Goal: Information Seeking & Learning: Check status

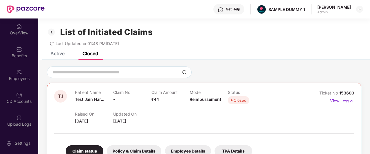
scroll to position [128, 0]
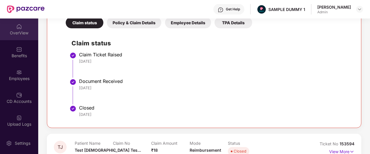
click at [21, 36] on div "OverView" at bounding box center [19, 33] width 38 height 6
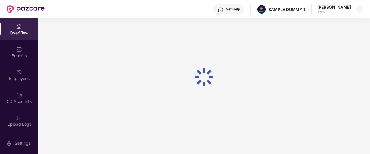
scroll to position [19, 0]
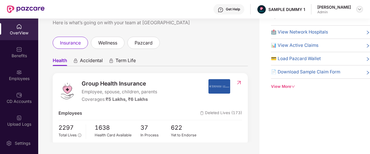
click at [359, 10] on img at bounding box center [359, 9] width 5 height 5
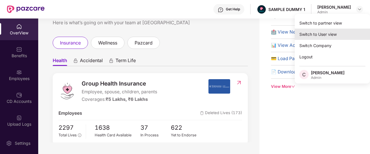
click at [335, 31] on div "Switch to User view" at bounding box center [332, 34] width 75 height 11
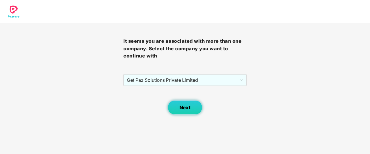
click at [188, 110] on span "Next" at bounding box center [184, 107] width 11 height 5
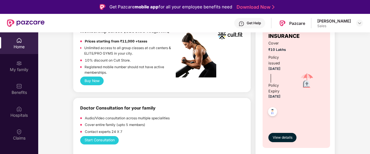
scroll to position [358, 0]
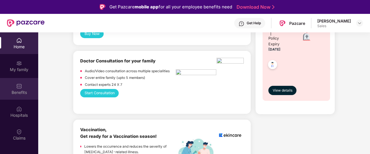
click at [30, 84] on div "Benefits" at bounding box center [19, 89] width 38 height 22
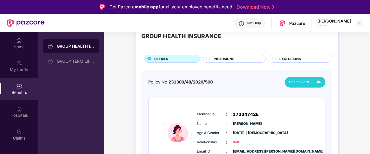
scroll to position [41, 0]
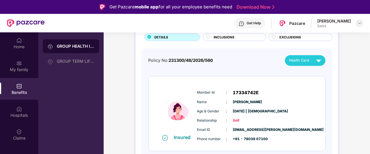
click at [361, 24] on img at bounding box center [359, 23] width 5 height 5
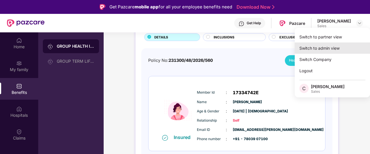
click at [325, 46] on div "Switch to admin view" at bounding box center [332, 48] width 75 height 11
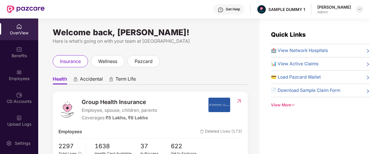
click at [360, 11] on img at bounding box center [359, 9] width 5 height 5
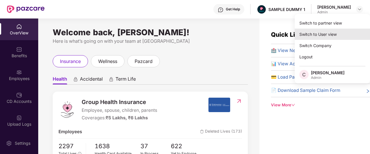
click at [323, 36] on div "Switch to User view" at bounding box center [332, 34] width 75 height 11
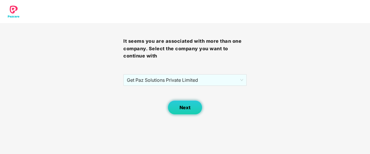
click at [192, 105] on button "Next" at bounding box center [185, 107] width 35 height 14
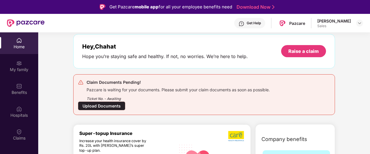
scroll to position [26, 0]
click at [189, 87] on div "Pazcare is waiting for your documents. Please submit your claim documents as so…" at bounding box center [178, 89] width 183 height 7
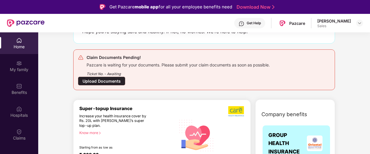
scroll to position [52, 0]
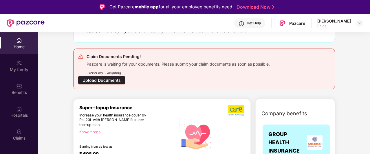
click at [105, 80] on div "Upload Documents" at bounding box center [101, 80] width 47 height 9
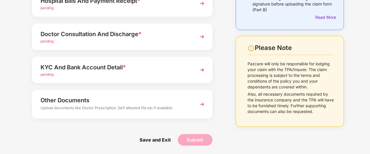
scroll to position [0, 0]
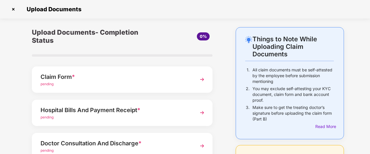
click at [13, 12] on img at bounding box center [13, 9] width 9 height 9
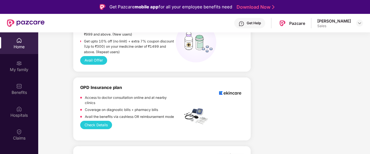
scroll to position [779, 0]
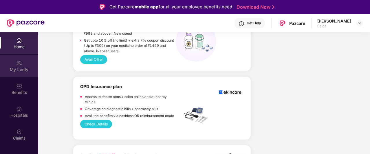
click at [14, 64] on div "My family" at bounding box center [19, 66] width 38 height 22
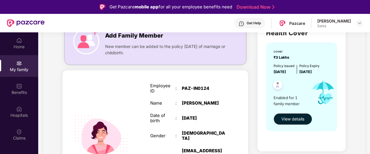
scroll to position [43, 0]
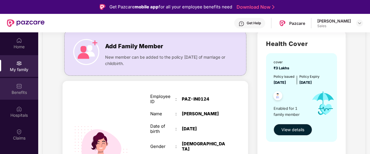
click at [23, 95] on div "Benefits" at bounding box center [19, 93] width 38 height 6
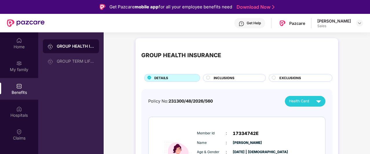
click at [223, 76] on span "INCLUSIONS" at bounding box center [224, 78] width 21 height 5
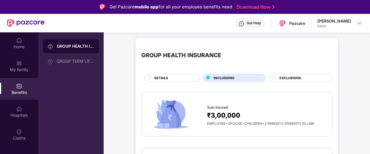
click at [177, 80] on div "DETAILS" at bounding box center [173, 79] width 45 height 6
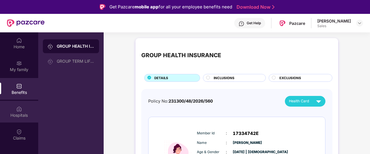
click at [16, 115] on div "Hospitals" at bounding box center [19, 116] width 38 height 6
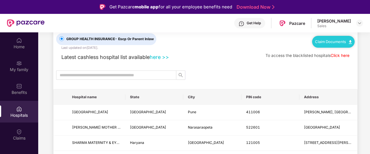
scroll to position [17, 0]
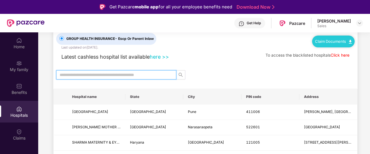
click at [123, 74] on input "text" at bounding box center [114, 75] width 109 height 6
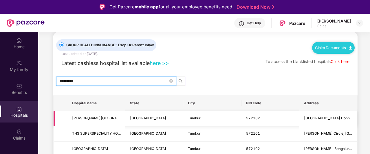
scroll to position [8, 0]
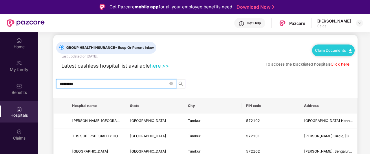
type input "*********"
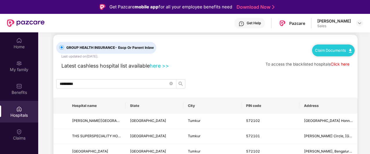
click at [251, 26] on div "Get Help" at bounding box center [249, 23] width 31 height 10
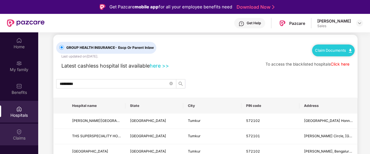
click at [20, 138] on div "Claims" at bounding box center [19, 138] width 38 height 6
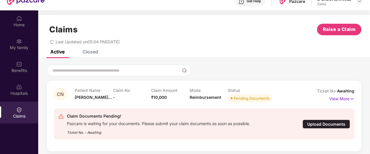
scroll to position [32, 0]
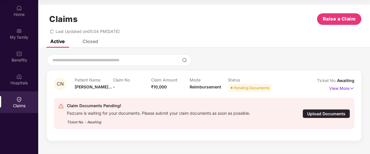
click at [87, 45] on div "Closed" at bounding box center [86, 41] width 24 height 13
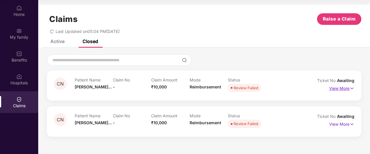
click at [346, 88] on p "View More" at bounding box center [341, 88] width 25 height 8
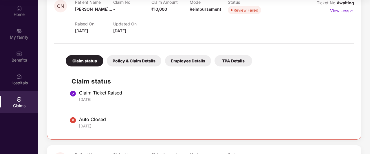
scroll to position [0, 0]
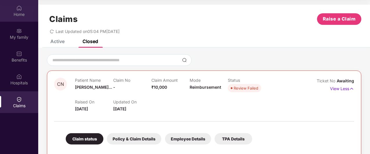
click at [22, 14] on div "Home" at bounding box center [19, 15] width 38 height 6
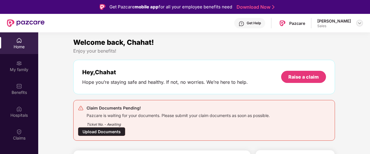
click at [357, 22] on img at bounding box center [359, 23] width 5 height 5
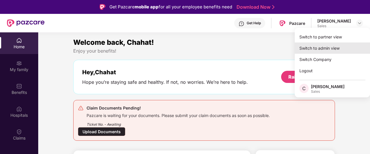
click at [351, 44] on div "Switch to admin view" at bounding box center [332, 48] width 75 height 11
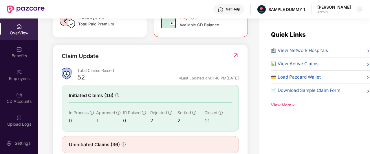
scroll to position [205, 0]
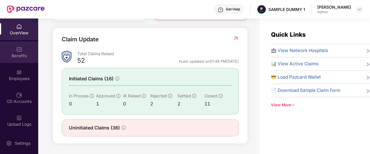
click at [14, 52] on div "Benefits" at bounding box center [19, 52] width 38 height 22
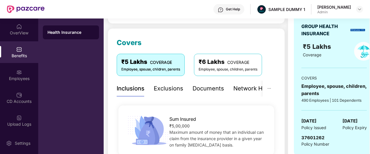
scroll to position [66, 0]
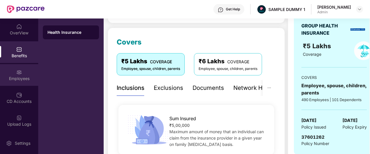
click at [16, 73] on img at bounding box center [19, 72] width 6 height 6
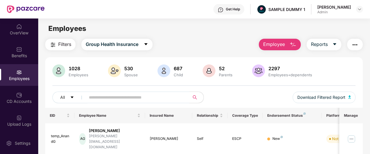
click at [285, 45] on button "Employee" at bounding box center [280, 45] width 42 height 12
click at [358, 43] on img "button" at bounding box center [354, 44] width 7 height 7
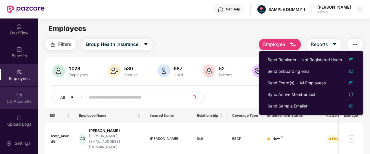
click at [19, 102] on div "CD Accounts" at bounding box center [19, 102] width 38 height 6
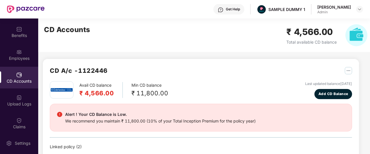
scroll to position [34, 0]
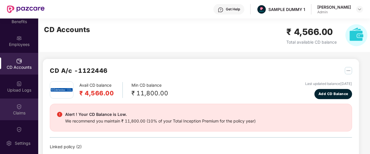
click at [25, 110] on div "Claims" at bounding box center [19, 113] width 38 height 6
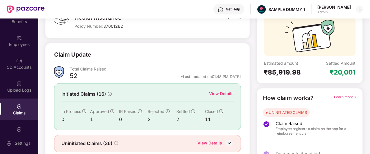
scroll to position [52, 0]
click at [228, 95] on div "View Details" at bounding box center [221, 93] width 25 height 6
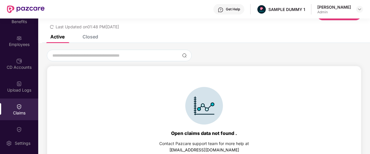
scroll to position [27, 0]
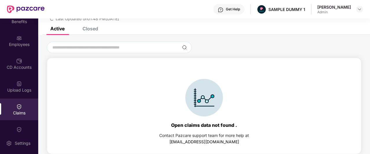
click at [86, 33] on div "Closed" at bounding box center [86, 28] width 24 height 13
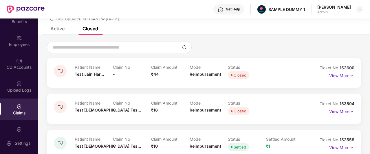
scroll to position [52, 0]
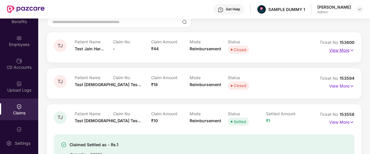
click at [346, 49] on p "View More" at bounding box center [341, 50] width 25 height 8
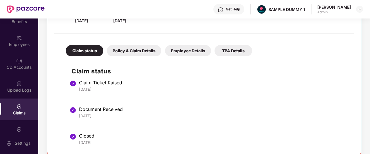
scroll to position [115, 0]
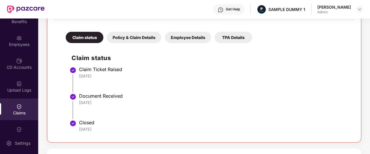
click at [139, 37] on div "Policy & Claim Details" at bounding box center [134, 37] width 54 height 11
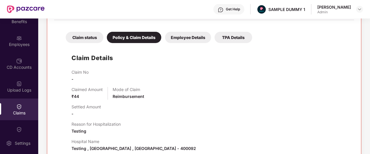
click at [184, 38] on div "Employee Details" at bounding box center [188, 37] width 46 height 11
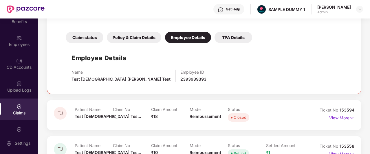
click at [226, 40] on div "TPA Details" at bounding box center [233, 37] width 38 height 11
